Goal: Task Accomplishment & Management: Manage account settings

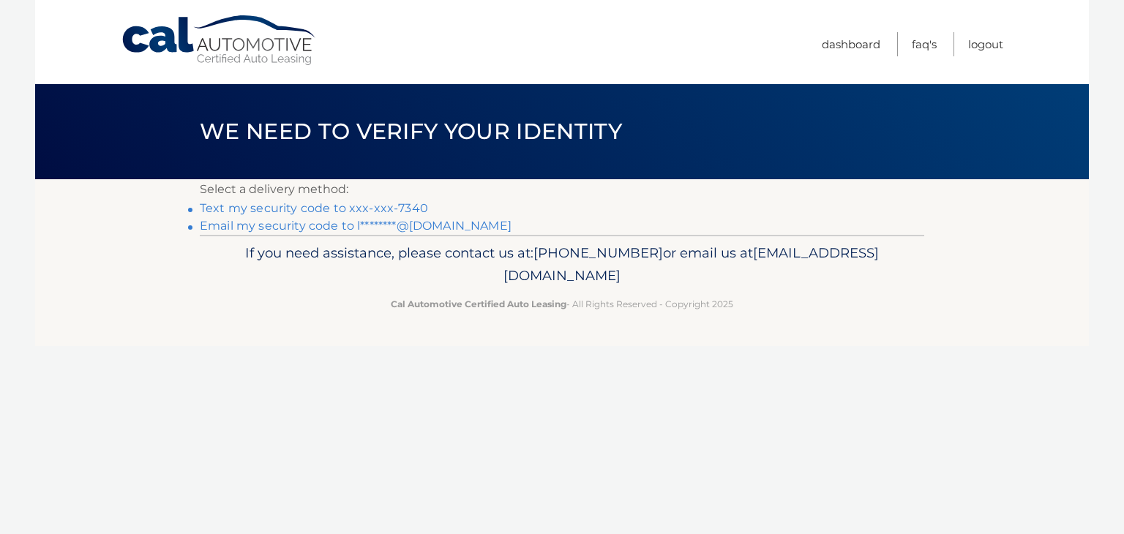
click at [310, 206] on link "Text my security code to xxx-xxx-7340" at bounding box center [314, 208] width 228 height 14
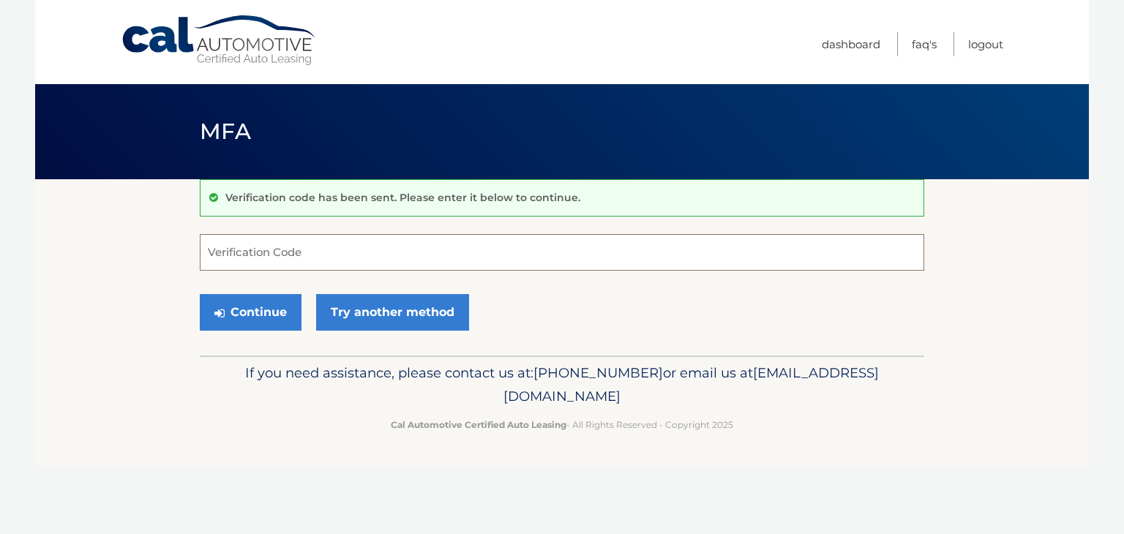
click at [287, 258] on input "Verification Code" at bounding box center [562, 252] width 724 height 37
type input "957200"
click at [245, 309] on button "Continue" at bounding box center [251, 312] width 102 height 37
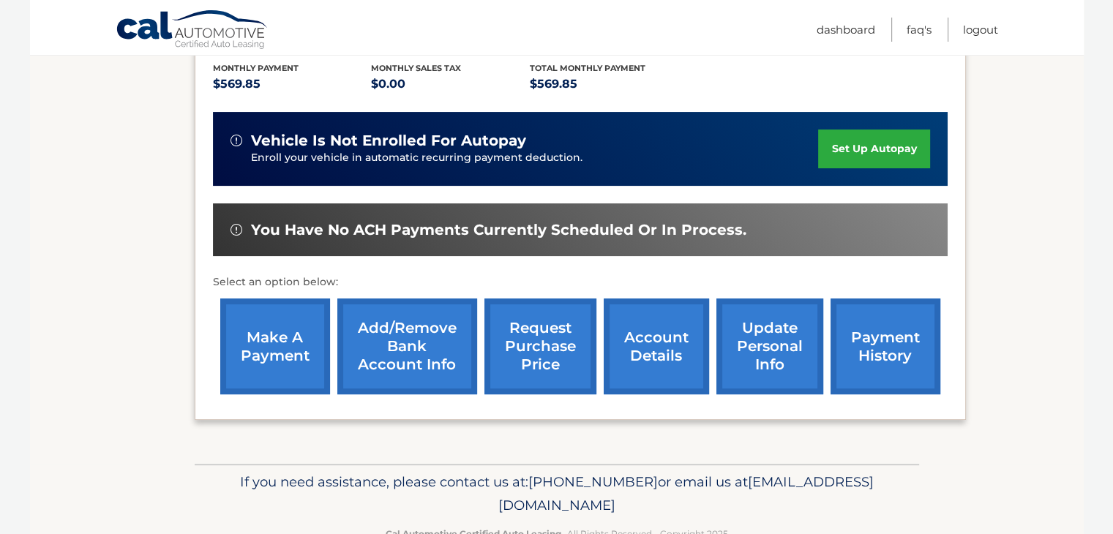
scroll to position [334, 0]
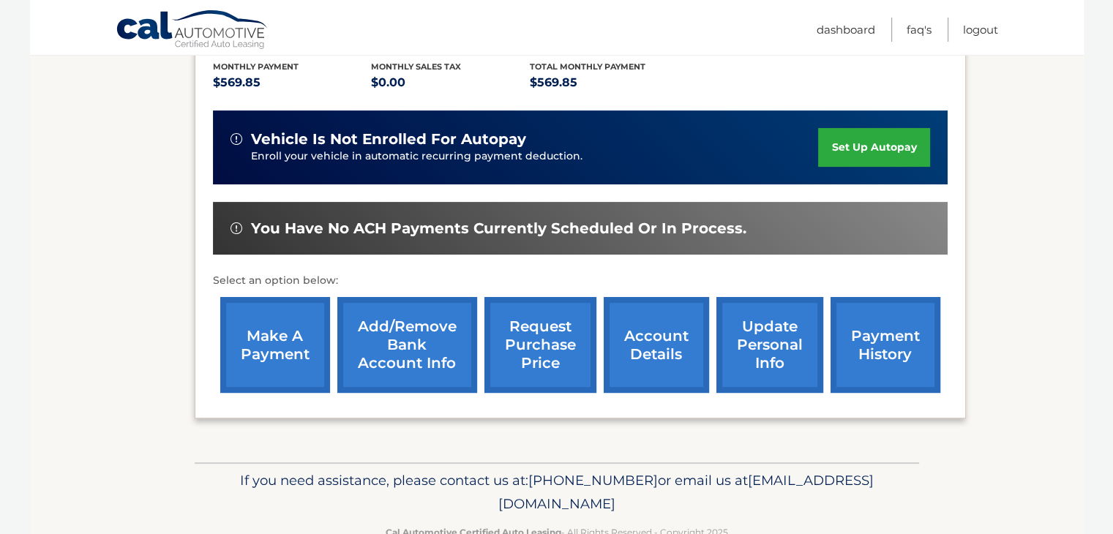
click at [277, 341] on link "make a payment" at bounding box center [275, 345] width 110 height 96
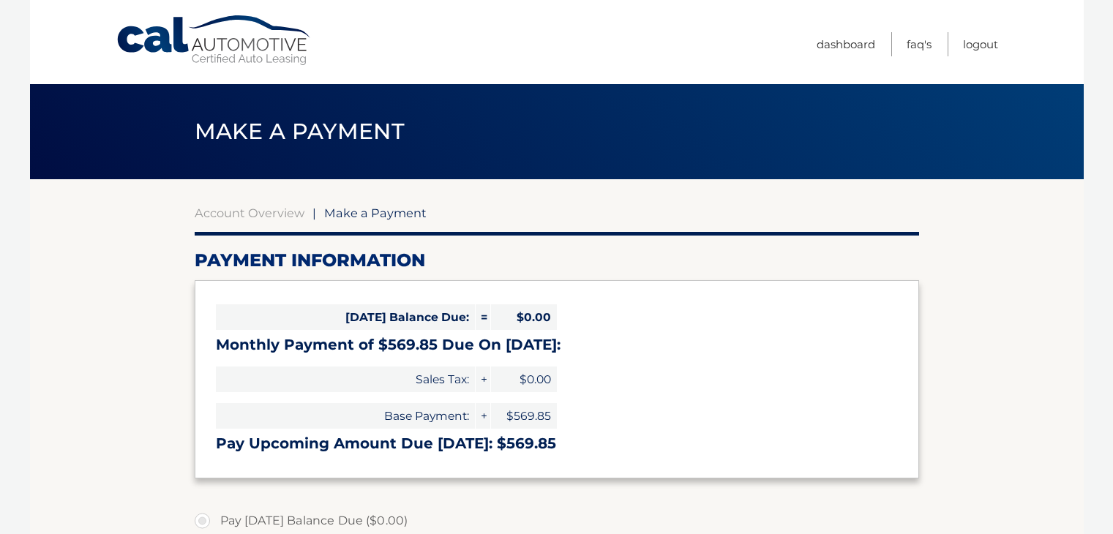
select select "YzhlZGNlOTktYTZmYy00ZjRmLWFlODMtNmIyZjEzZDkyMzhh"
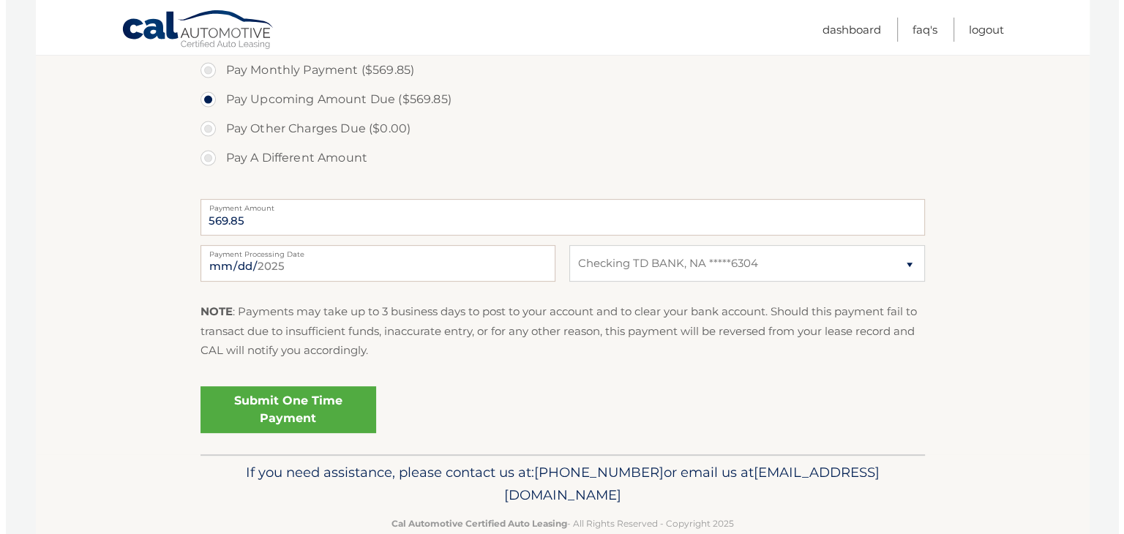
scroll to position [481, 0]
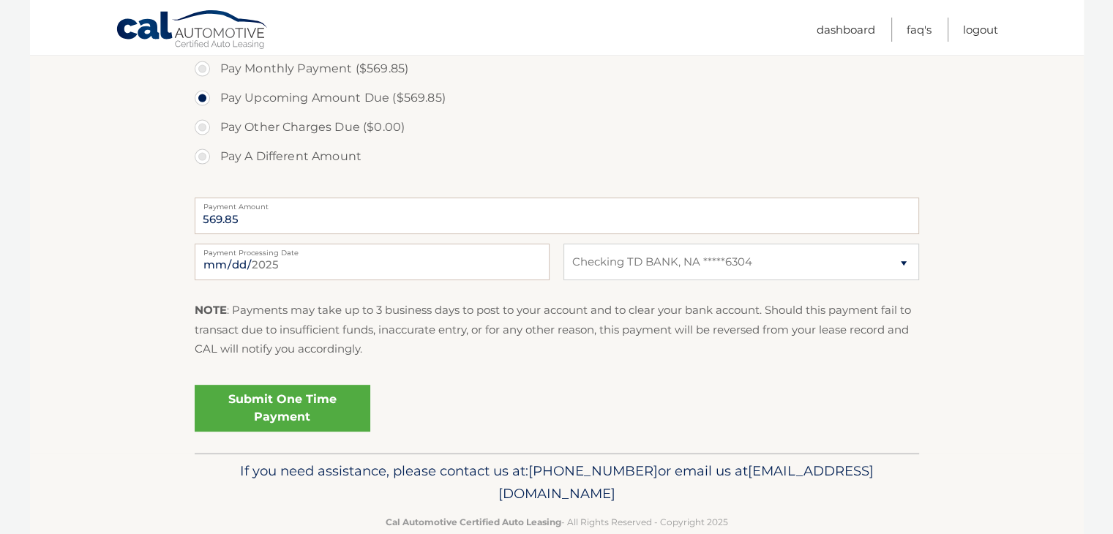
click at [278, 406] on link "Submit One Time Payment" at bounding box center [283, 408] width 176 height 47
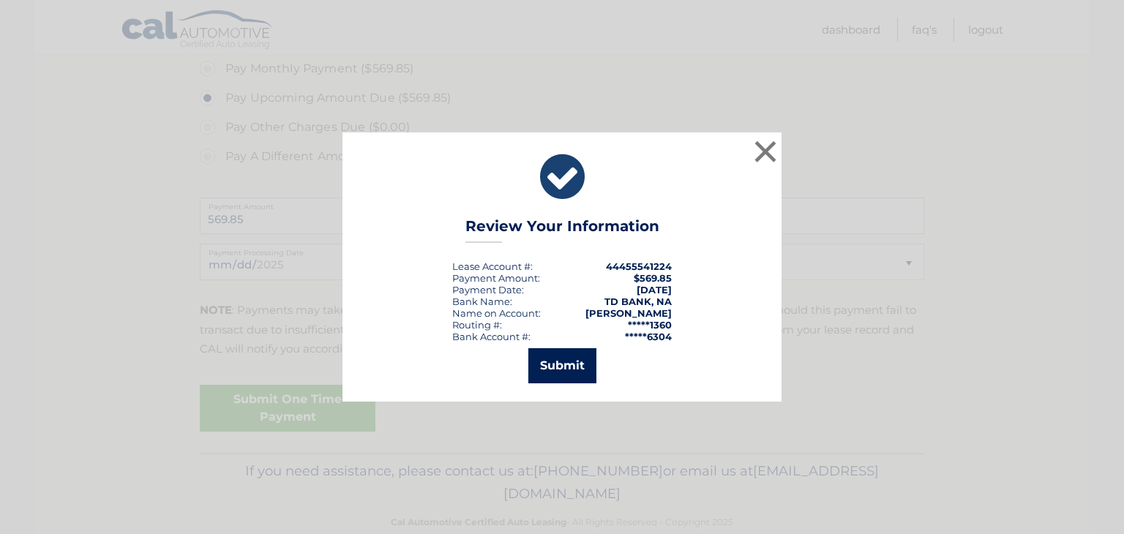
click at [571, 361] on button "Submit" at bounding box center [562, 365] width 68 height 35
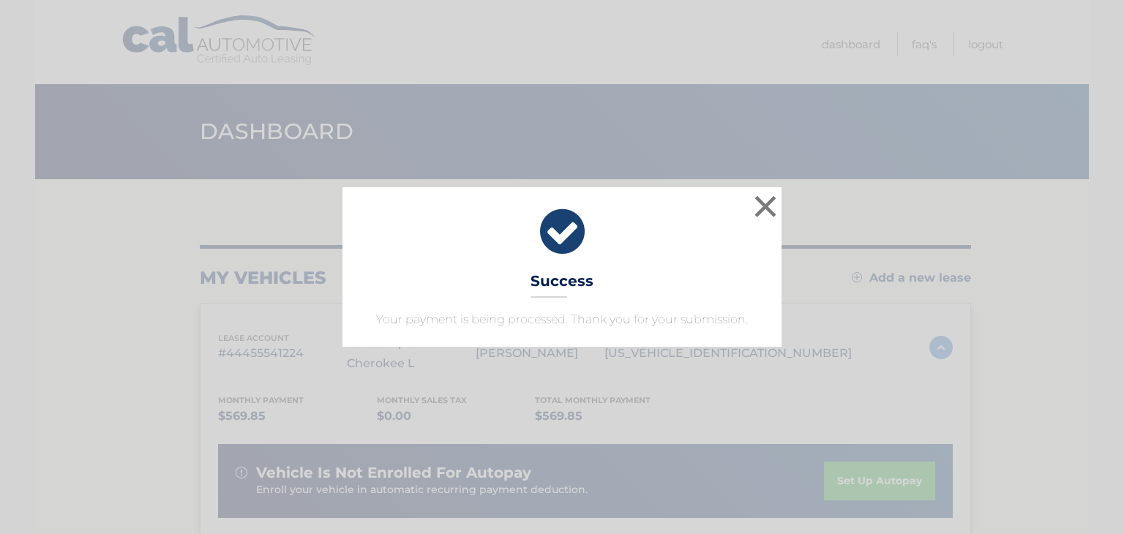
click at [669, 276] on div "× Success Your payment is being processed. Thank you for your submission." at bounding box center [561, 267] width 439 height 160
click at [757, 203] on button "×" at bounding box center [765, 206] width 29 height 29
